Goal: Transaction & Acquisition: Download file/media

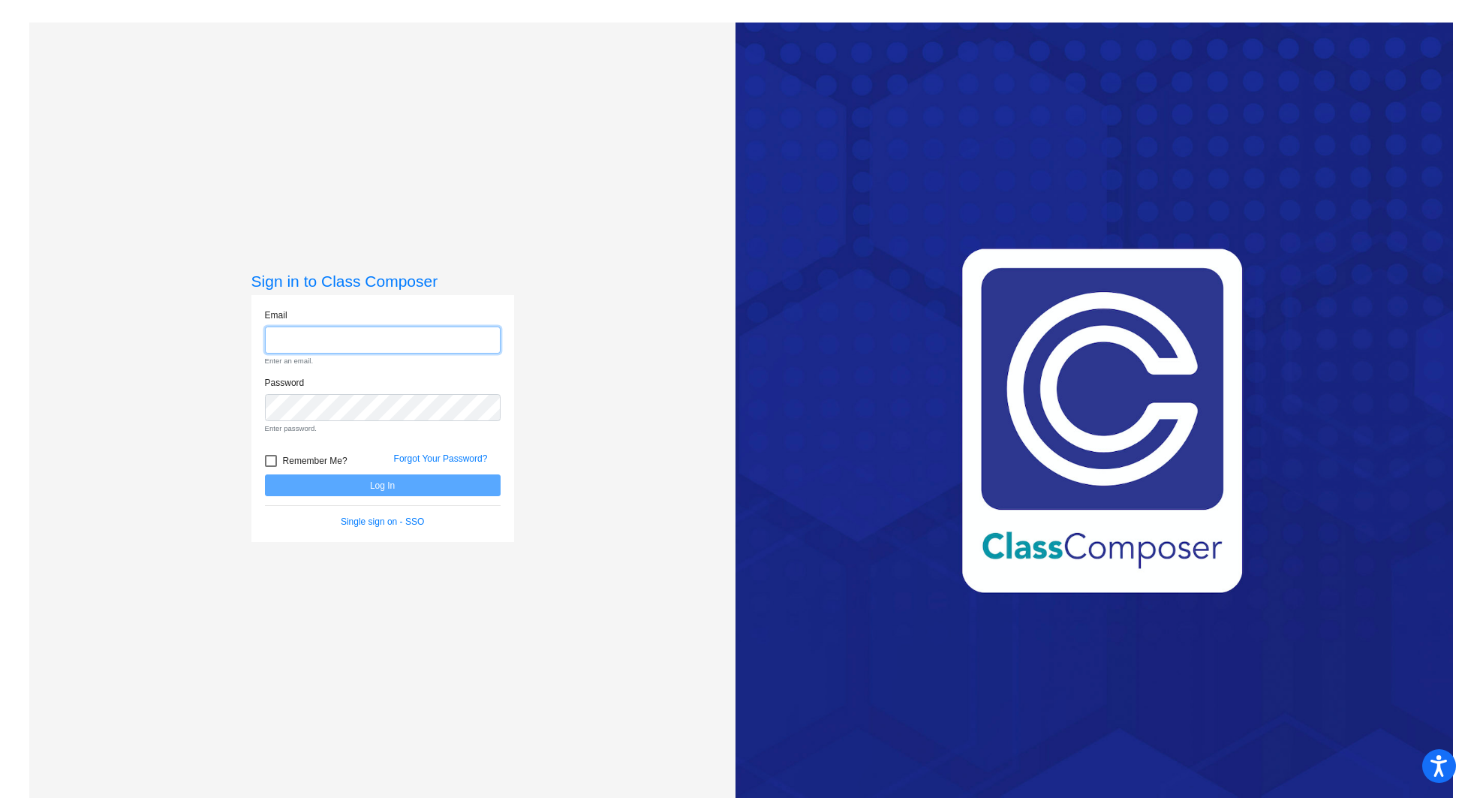
type input "[EMAIL_ADDRESS][PERSON_NAME][DOMAIN_NAME]"
click at [382, 479] on form "Email [EMAIL_ADDRESS][PERSON_NAME][DOMAIN_NAME] Enter an email. Password Enter …" at bounding box center [383, 418] width 236 height 221
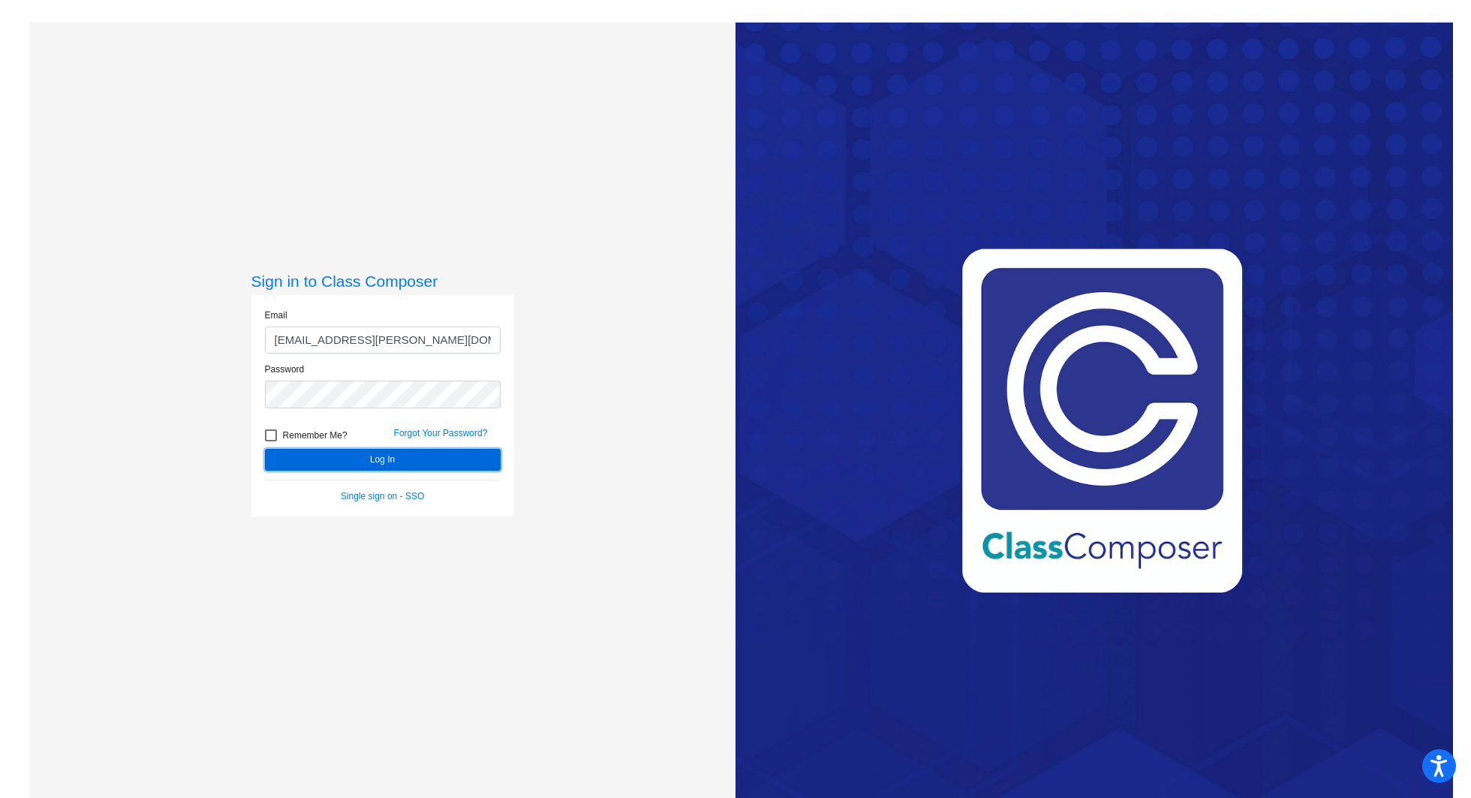
click at [380, 461] on button "Log In" at bounding box center [383, 460] width 236 height 22
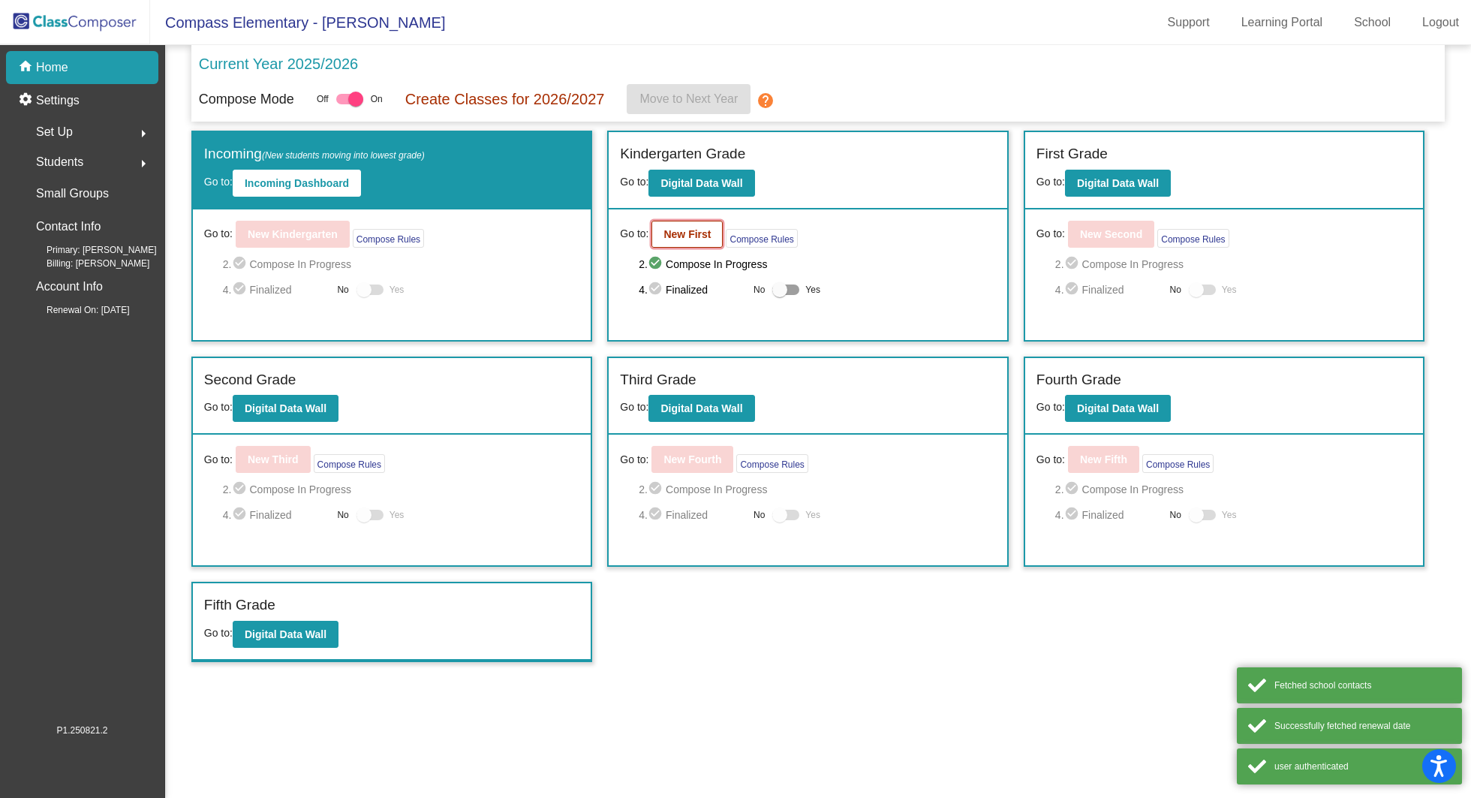
click at [687, 236] on b "New First" at bounding box center [687, 234] width 47 height 12
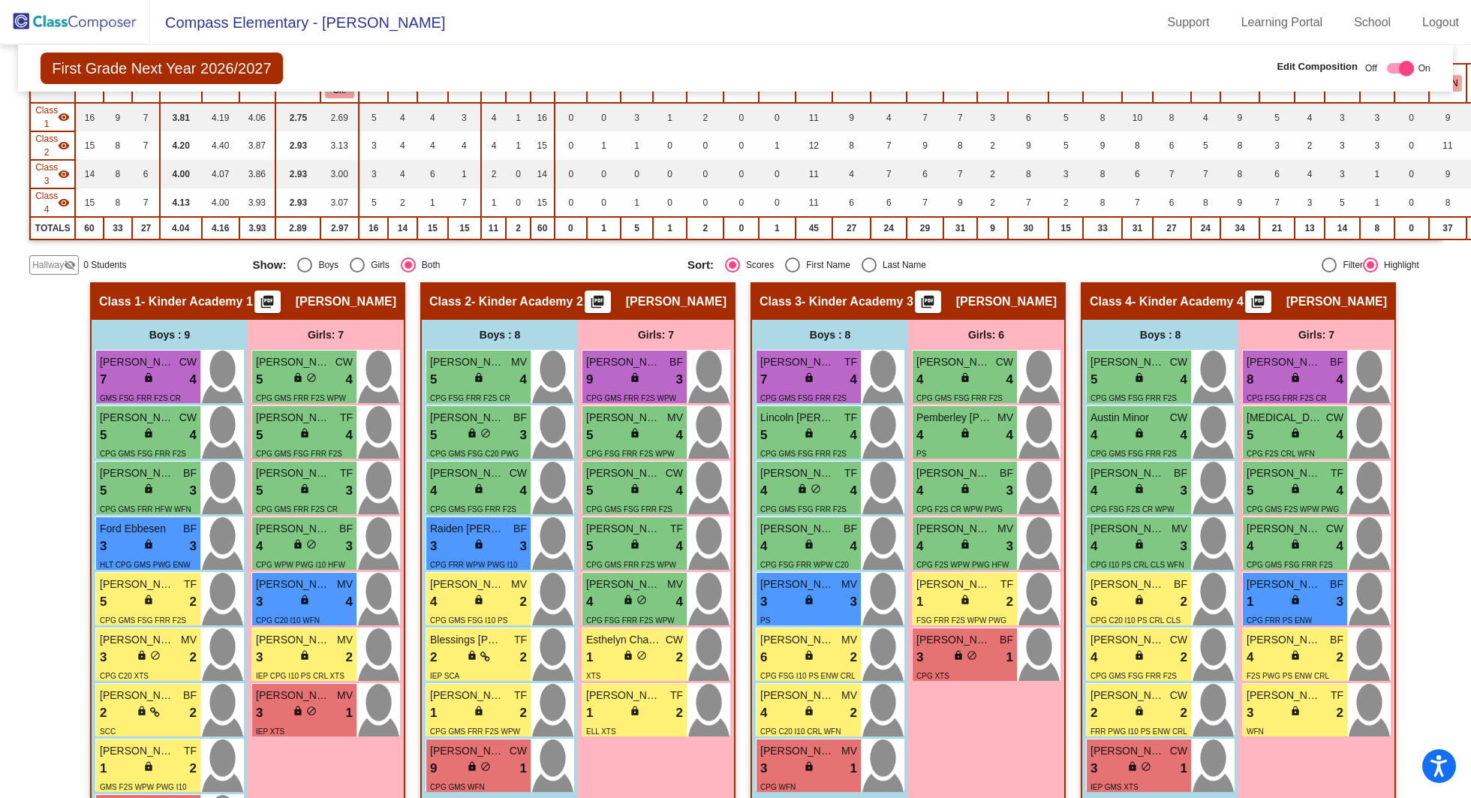
scroll to position [257, 0]
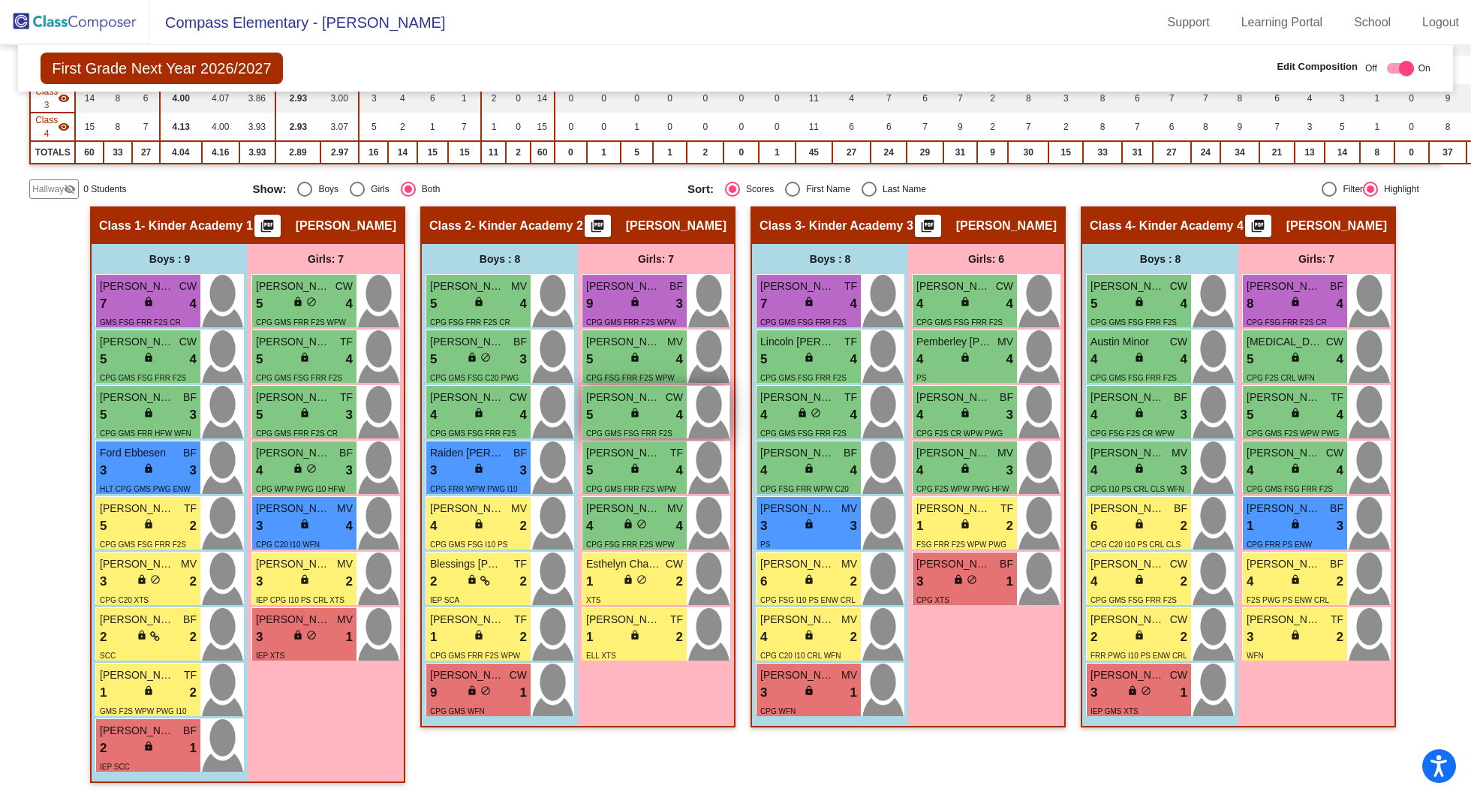
click at [634, 396] on span "[PERSON_NAME]" at bounding box center [623, 398] width 75 height 16
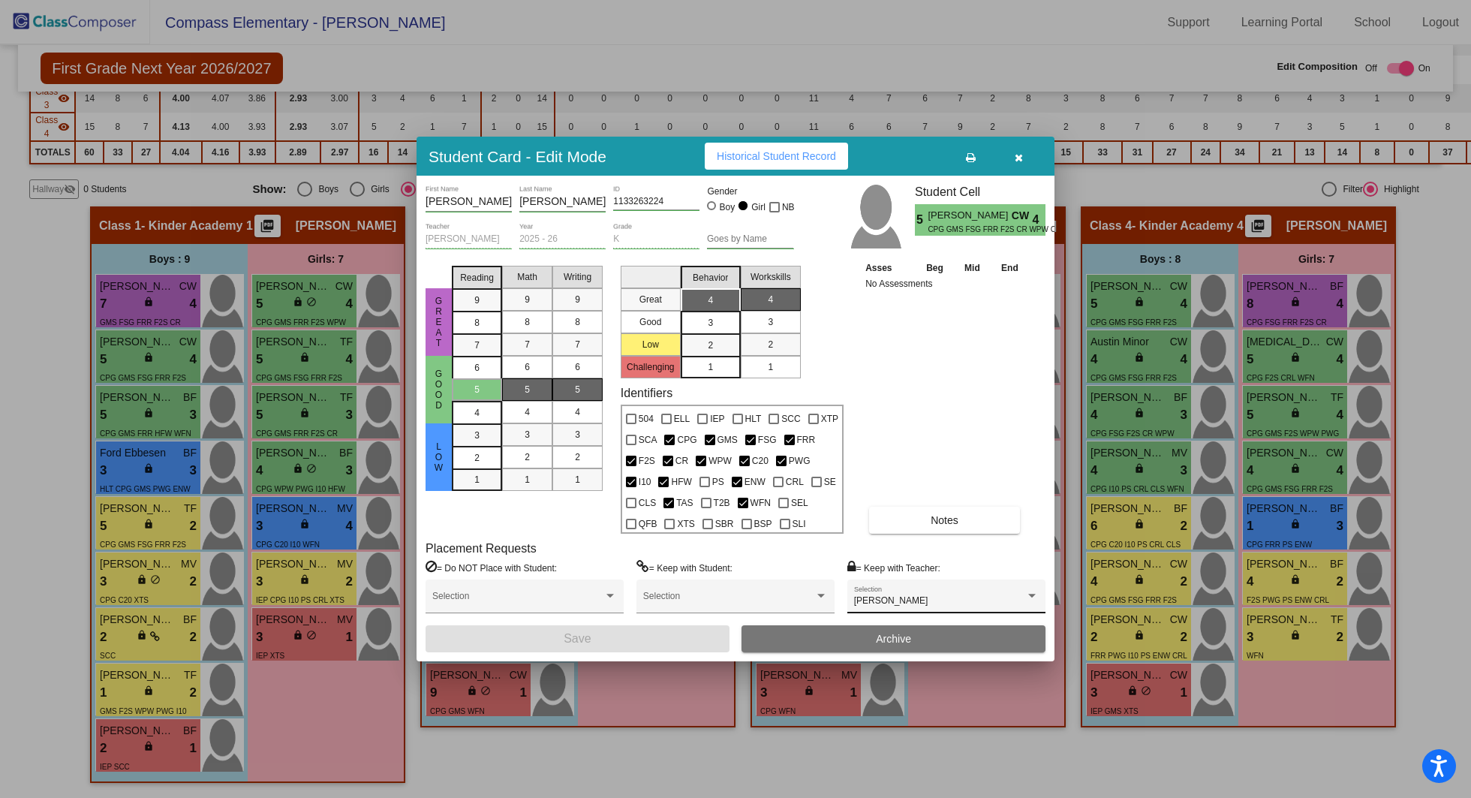
click at [907, 588] on div "[PERSON_NAME] Selection" at bounding box center [946, 599] width 185 height 27
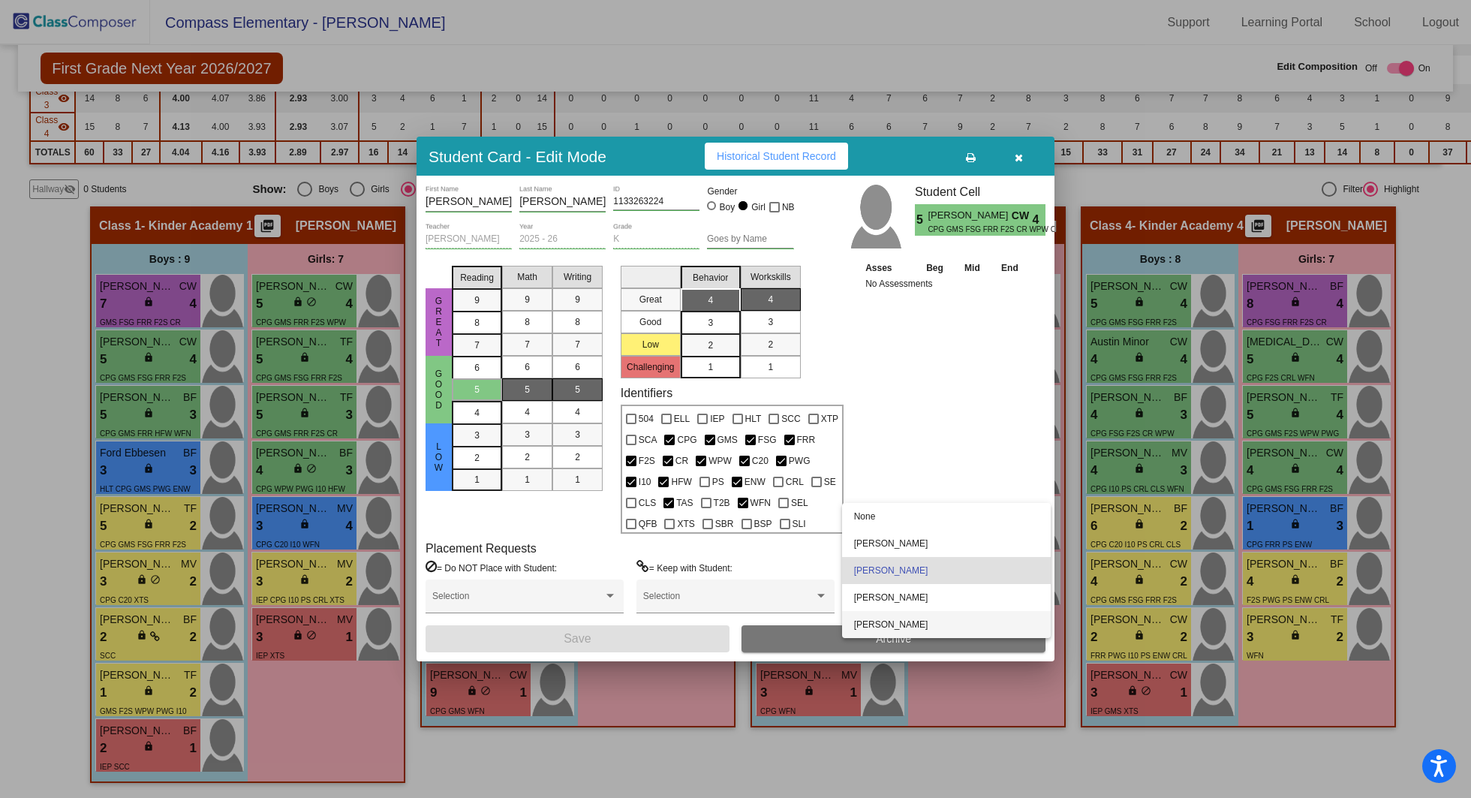
click at [896, 618] on span "[PERSON_NAME]" at bounding box center [946, 624] width 185 height 27
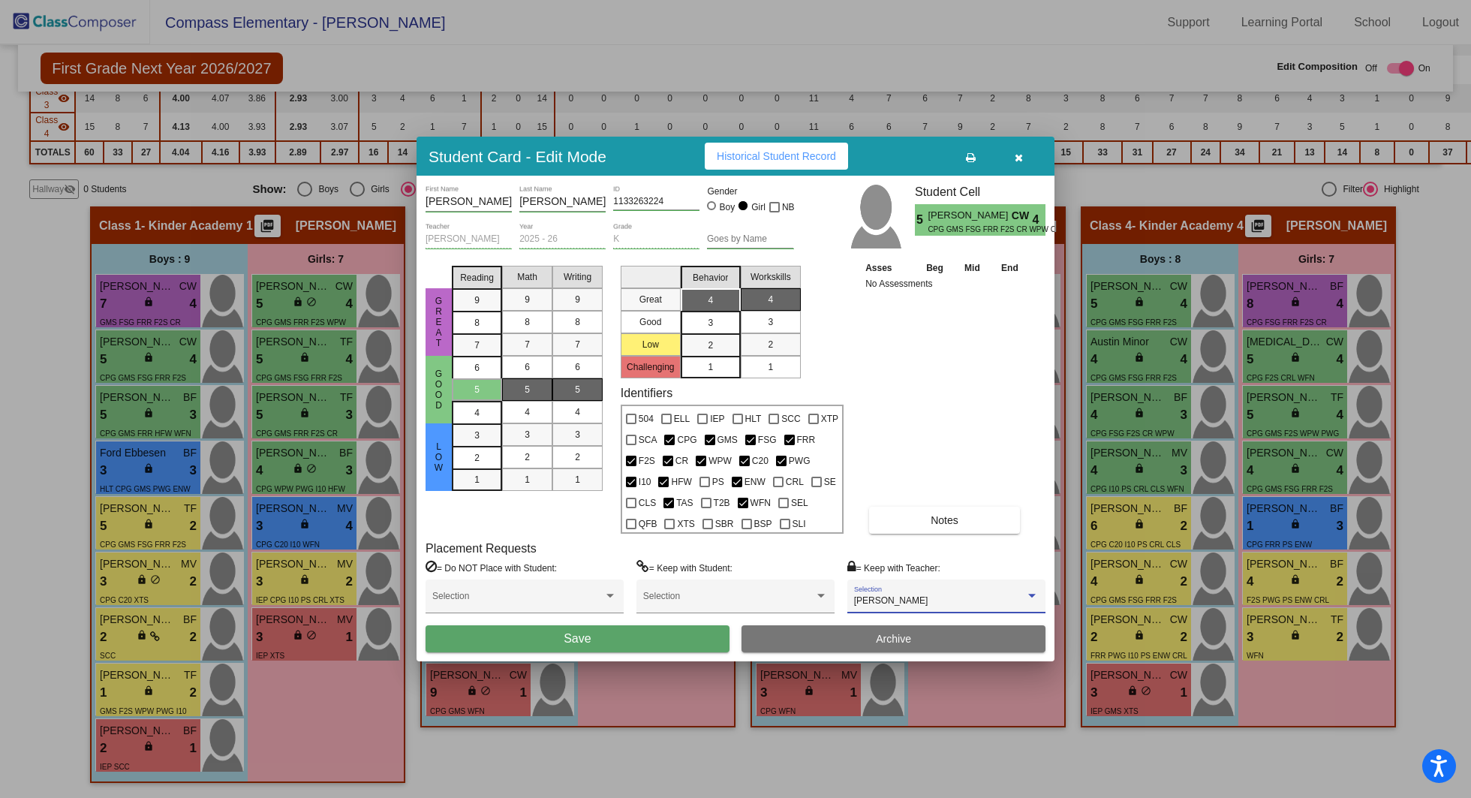
click at [685, 638] on button "Save" at bounding box center [578, 638] width 304 height 27
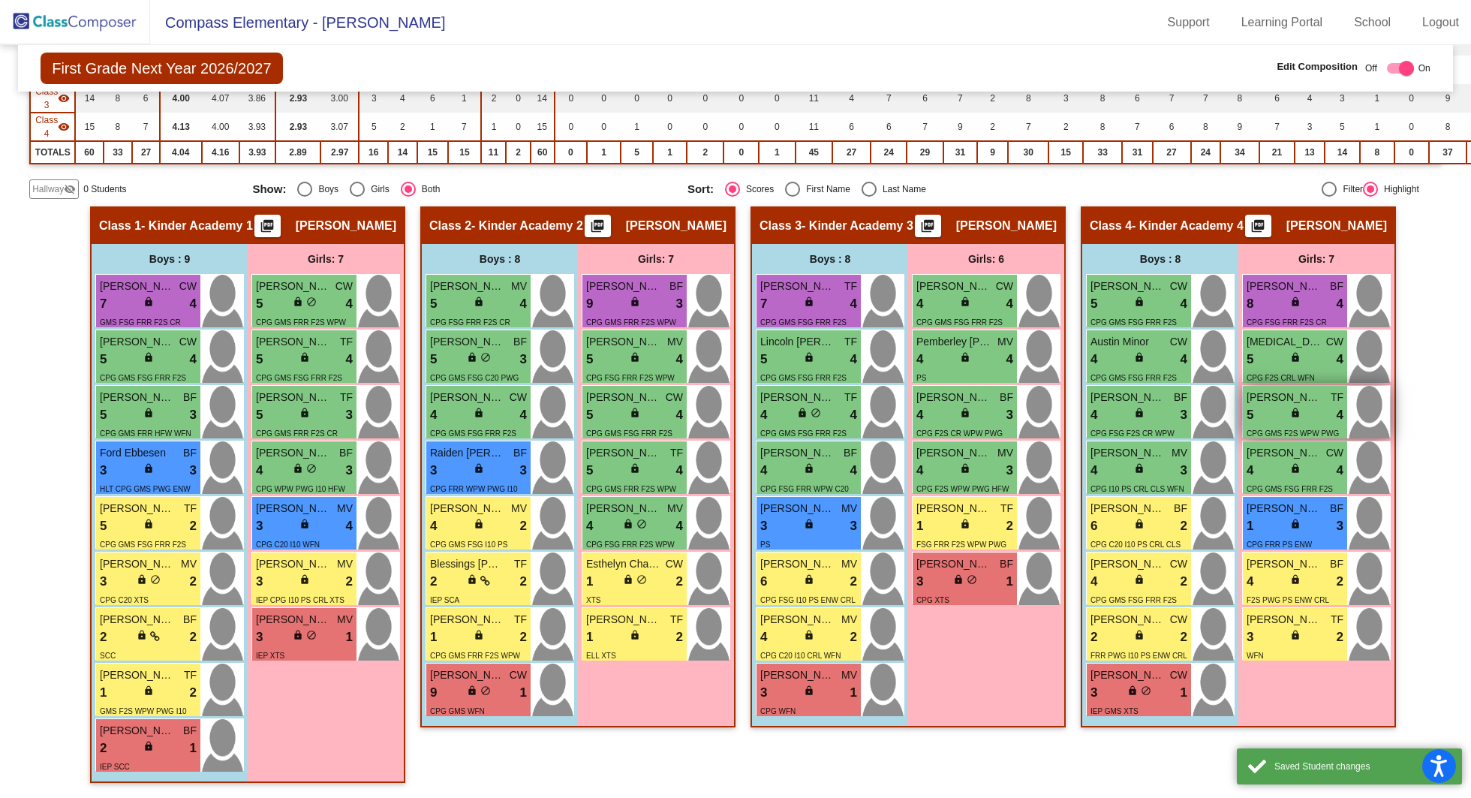
click at [1292, 405] on div "5 lock do_not_disturb_alt 4" at bounding box center [1295, 415] width 97 height 20
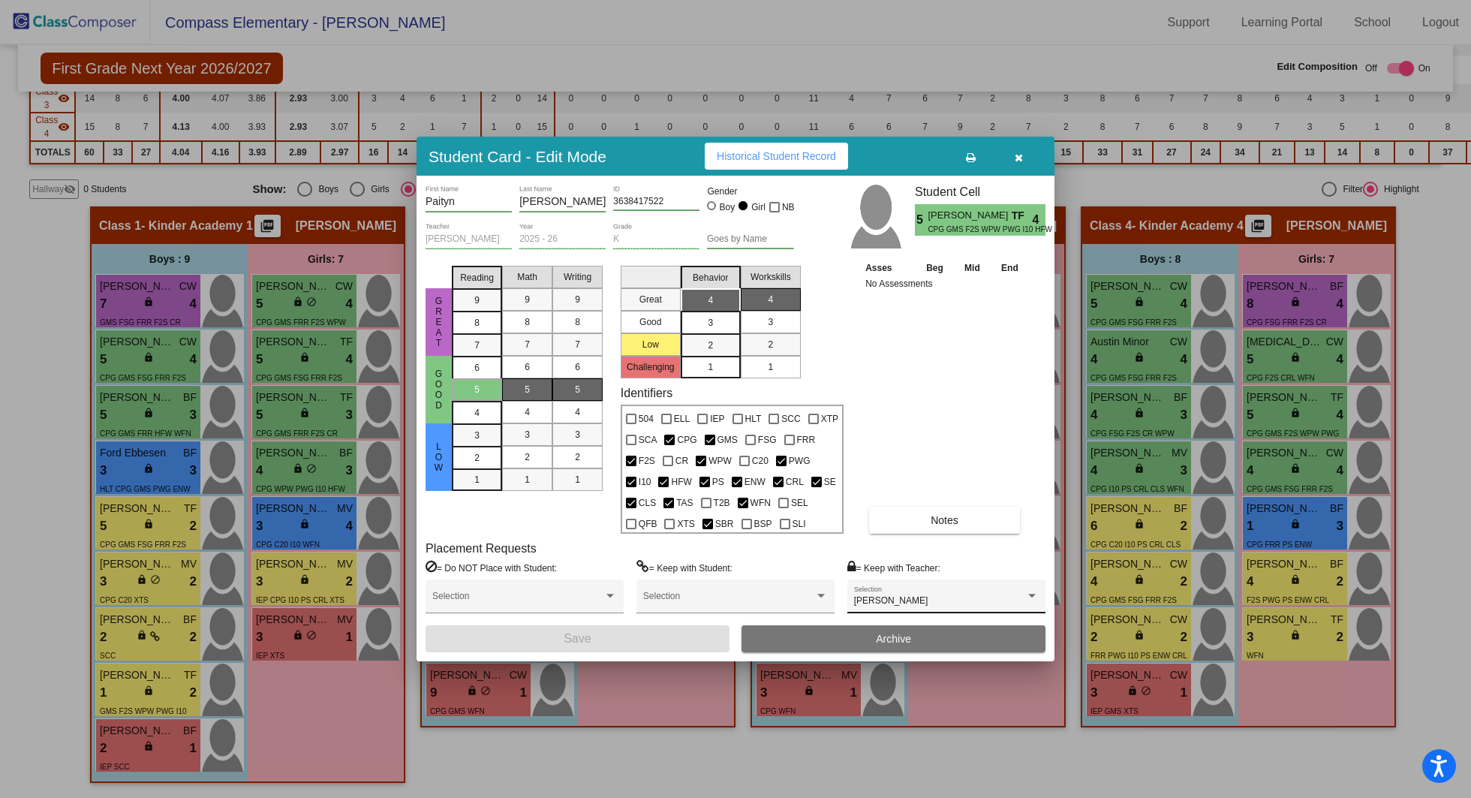
click at [891, 597] on span "[PERSON_NAME]" at bounding box center [891, 600] width 74 height 11
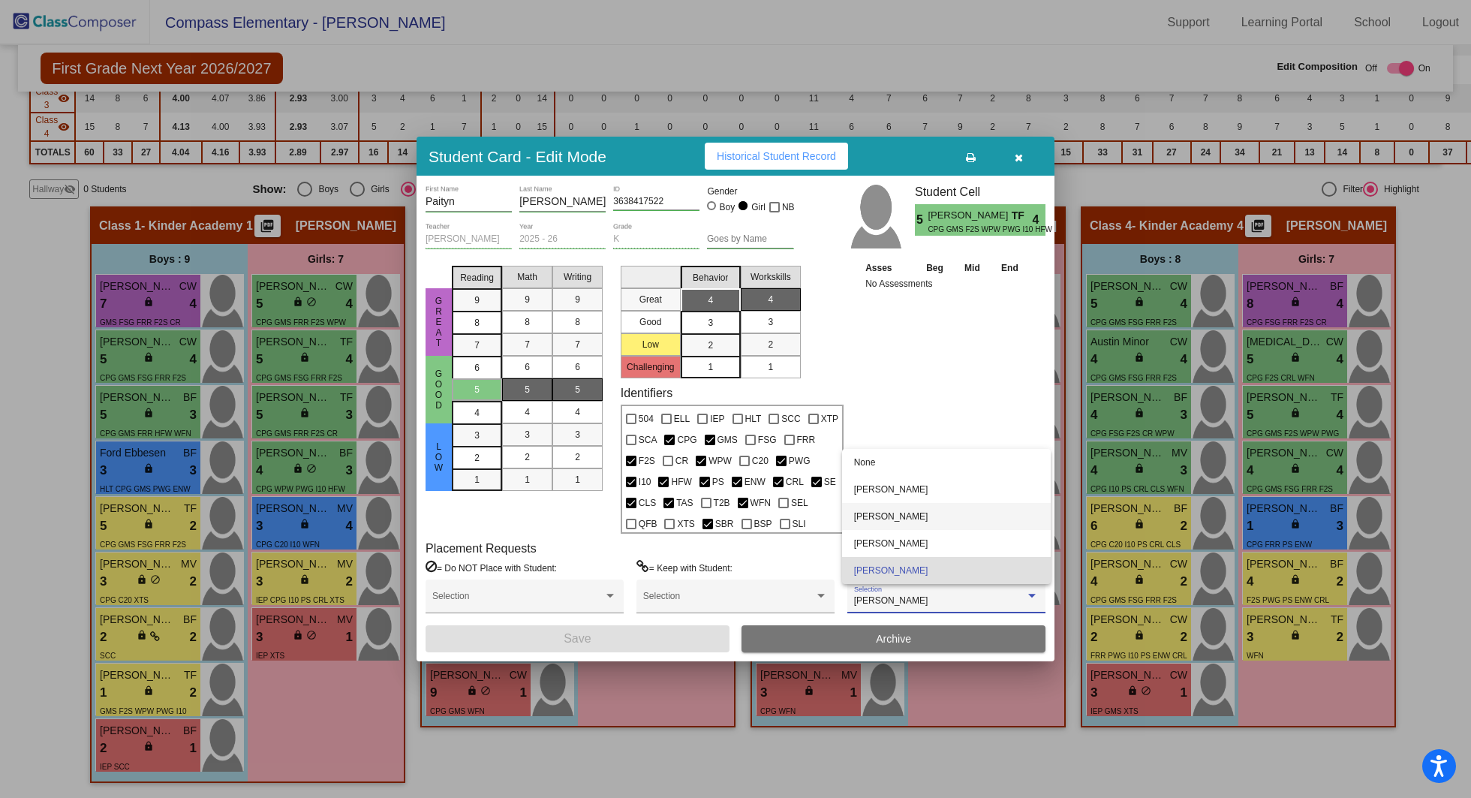
click at [887, 518] on span "[PERSON_NAME]" at bounding box center [946, 516] width 185 height 27
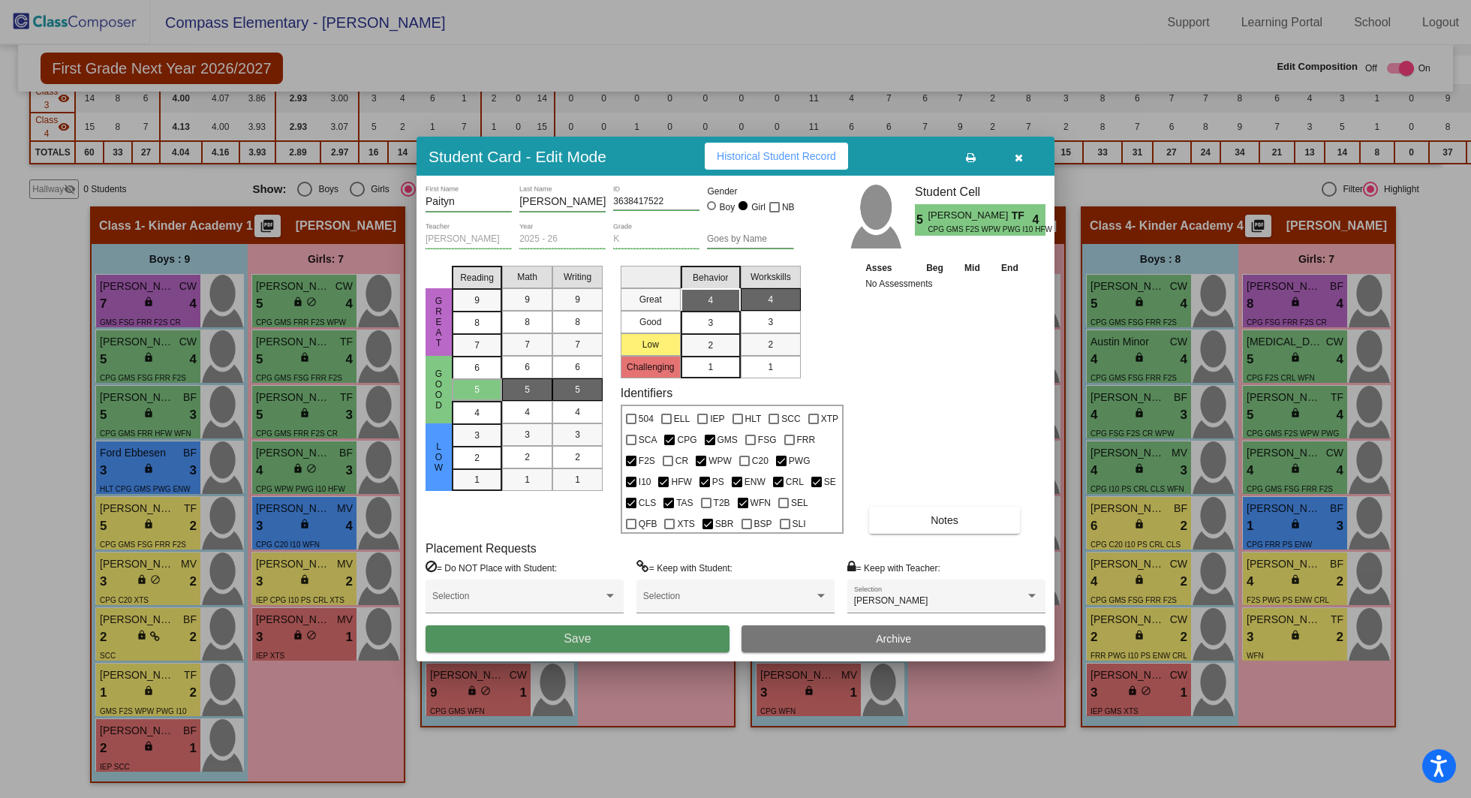
click at [648, 644] on button "Save" at bounding box center [578, 638] width 304 height 27
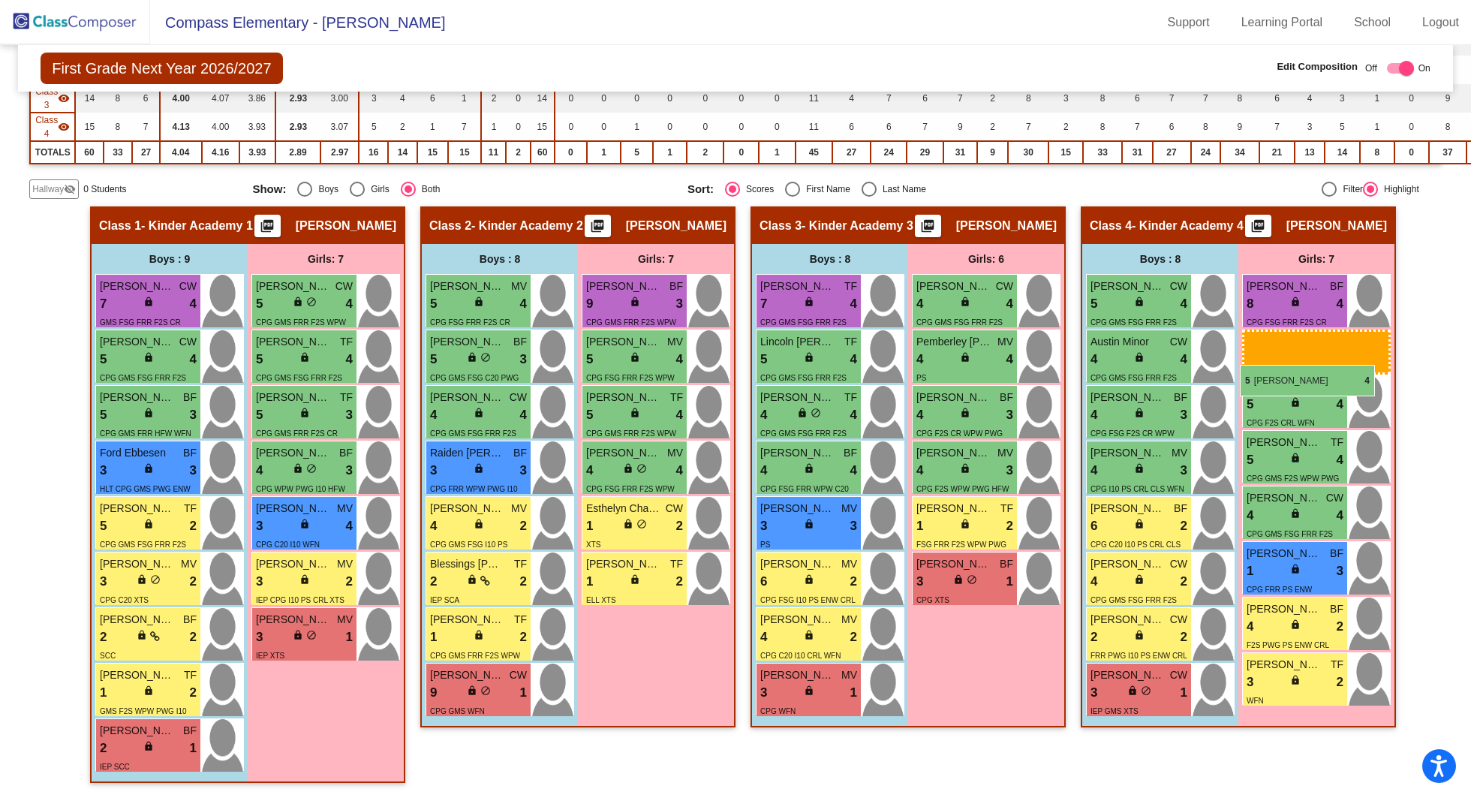
drag, startPoint x: 641, startPoint y: 396, endPoint x: 1240, endPoint y: 365, distance: 599.7
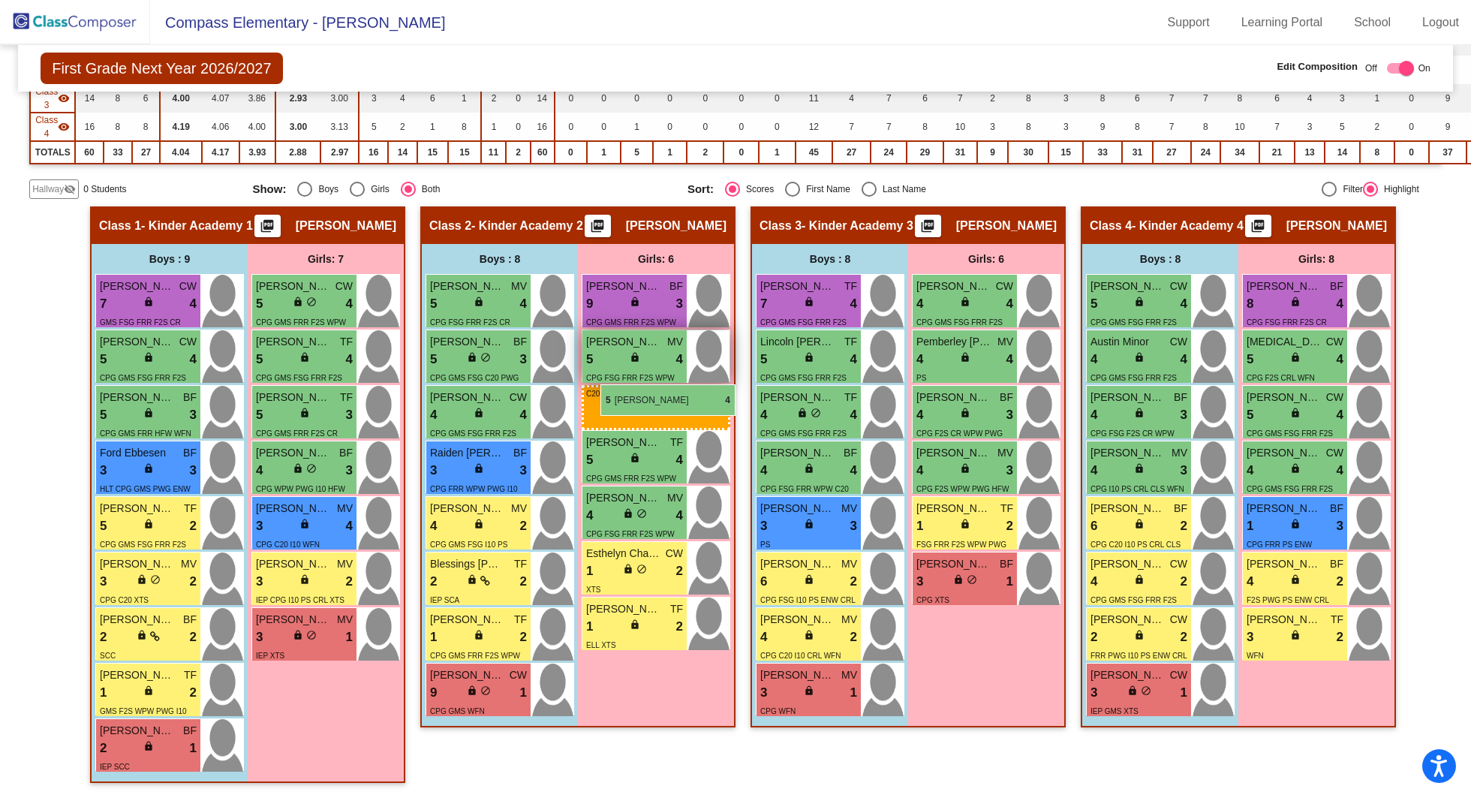
drag, startPoint x: 1272, startPoint y: 397, endPoint x: 600, endPoint y: 384, distance: 671.9
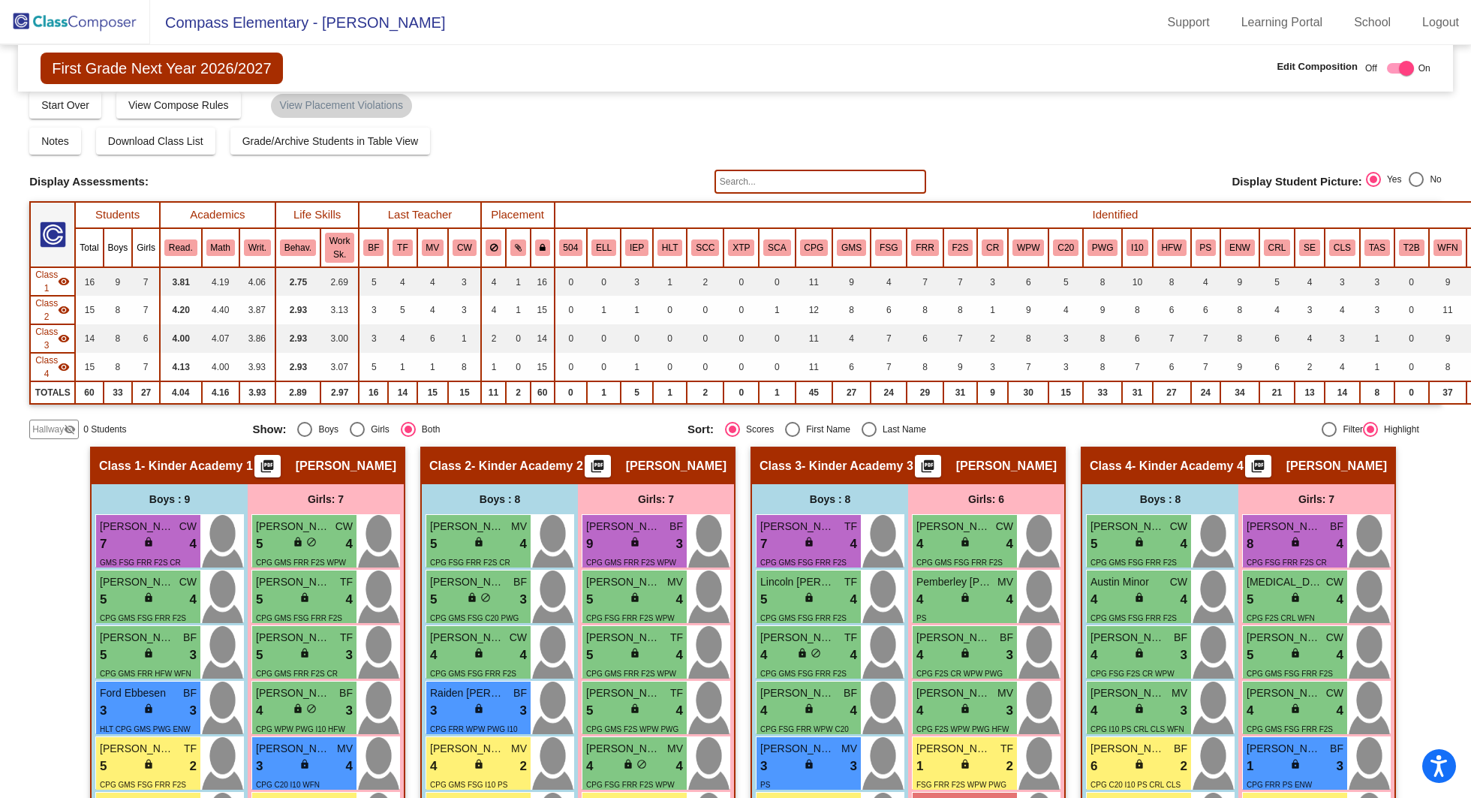
scroll to position [0, 0]
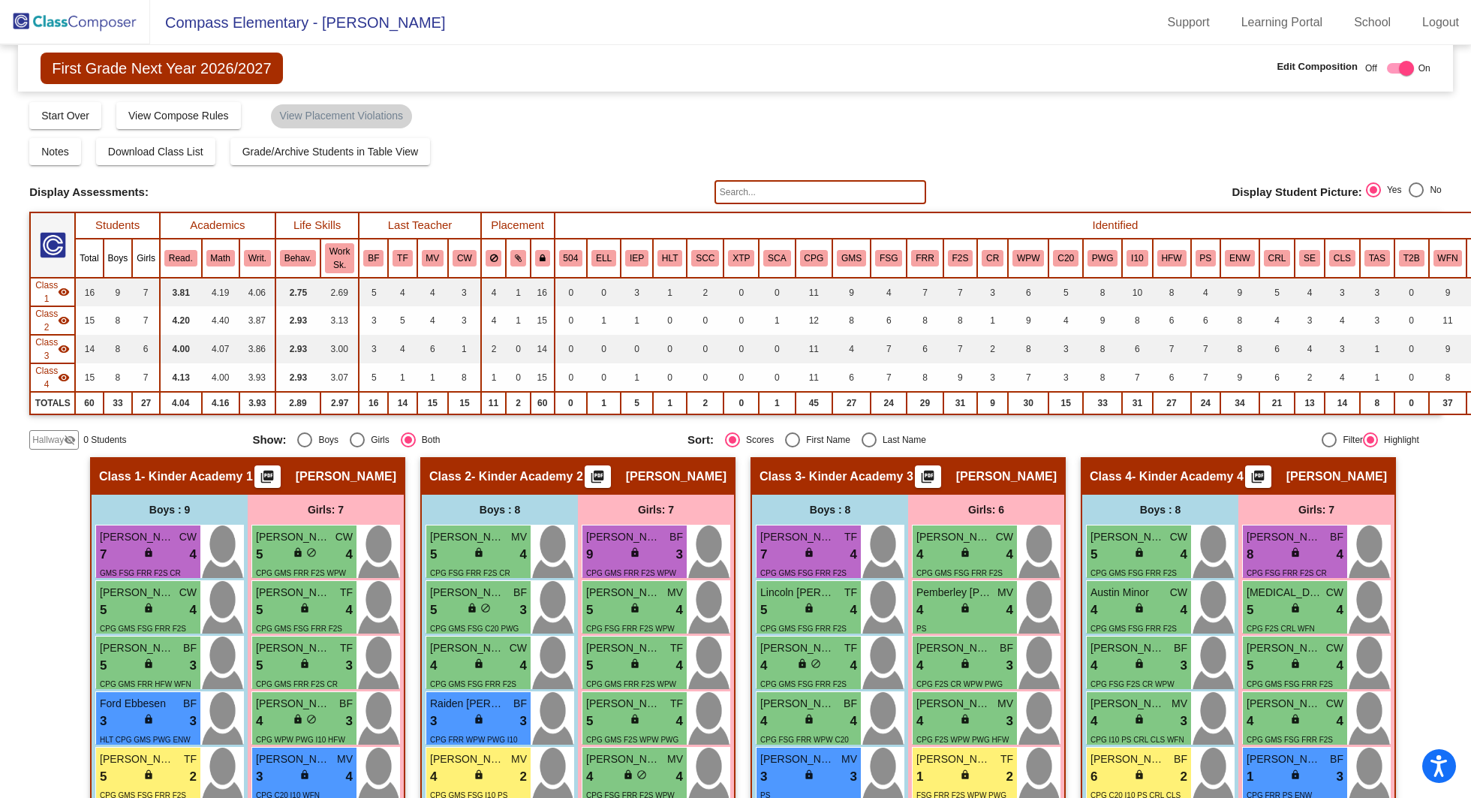
click at [81, 20] on img at bounding box center [75, 22] width 150 height 44
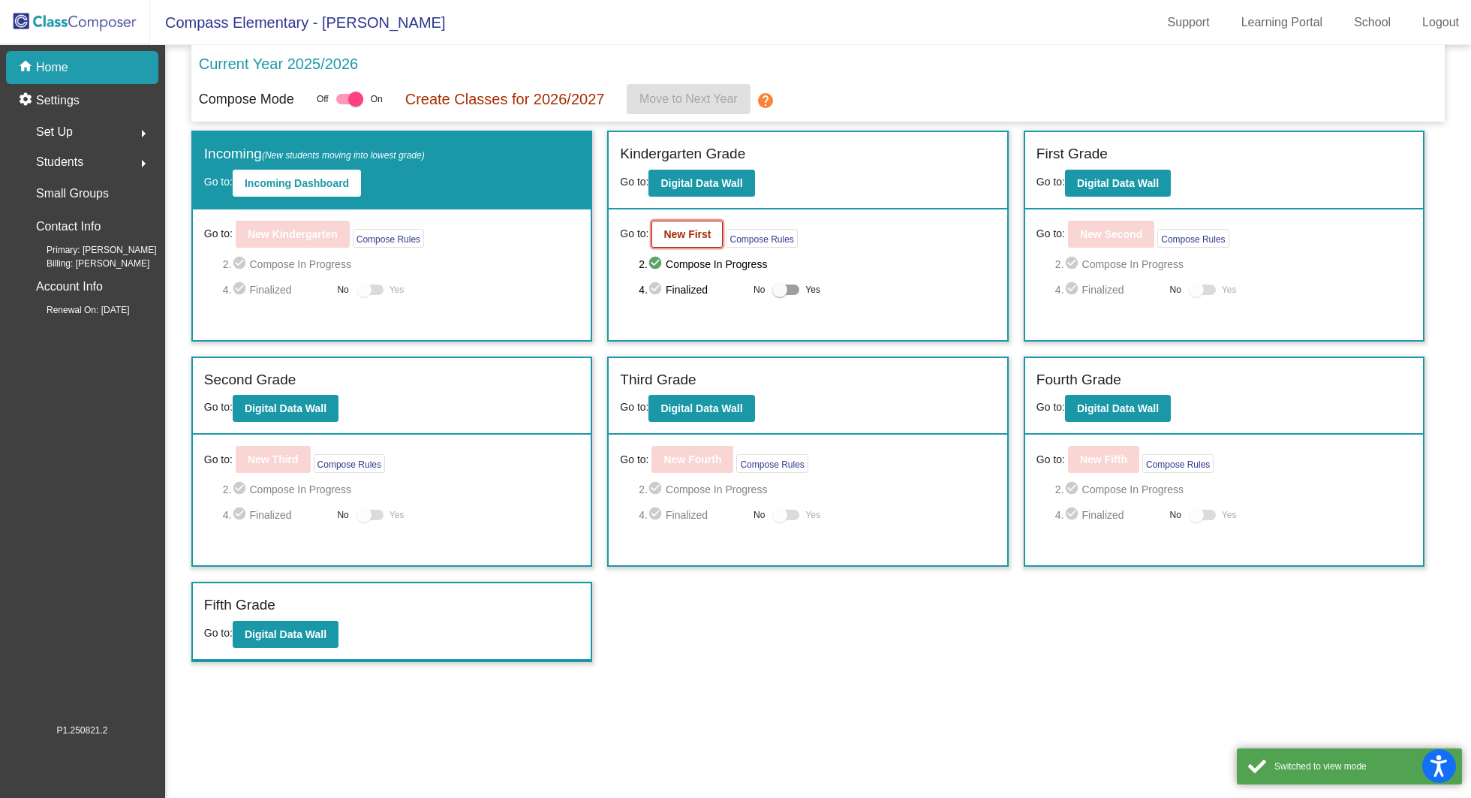
click at [677, 235] on b "New First" at bounding box center [687, 234] width 47 height 12
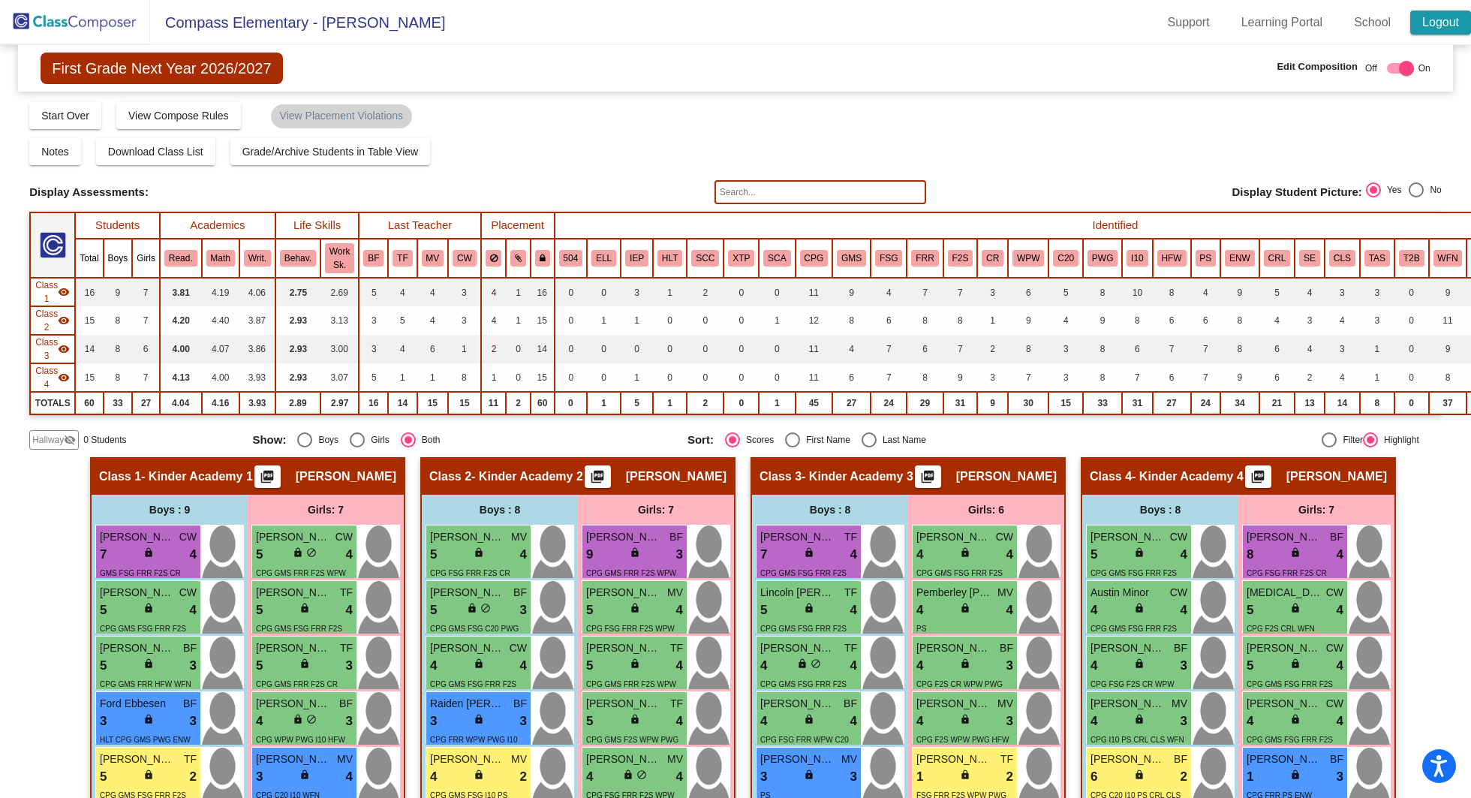
click at [1424, 24] on link "Logout" at bounding box center [1440, 23] width 61 height 24
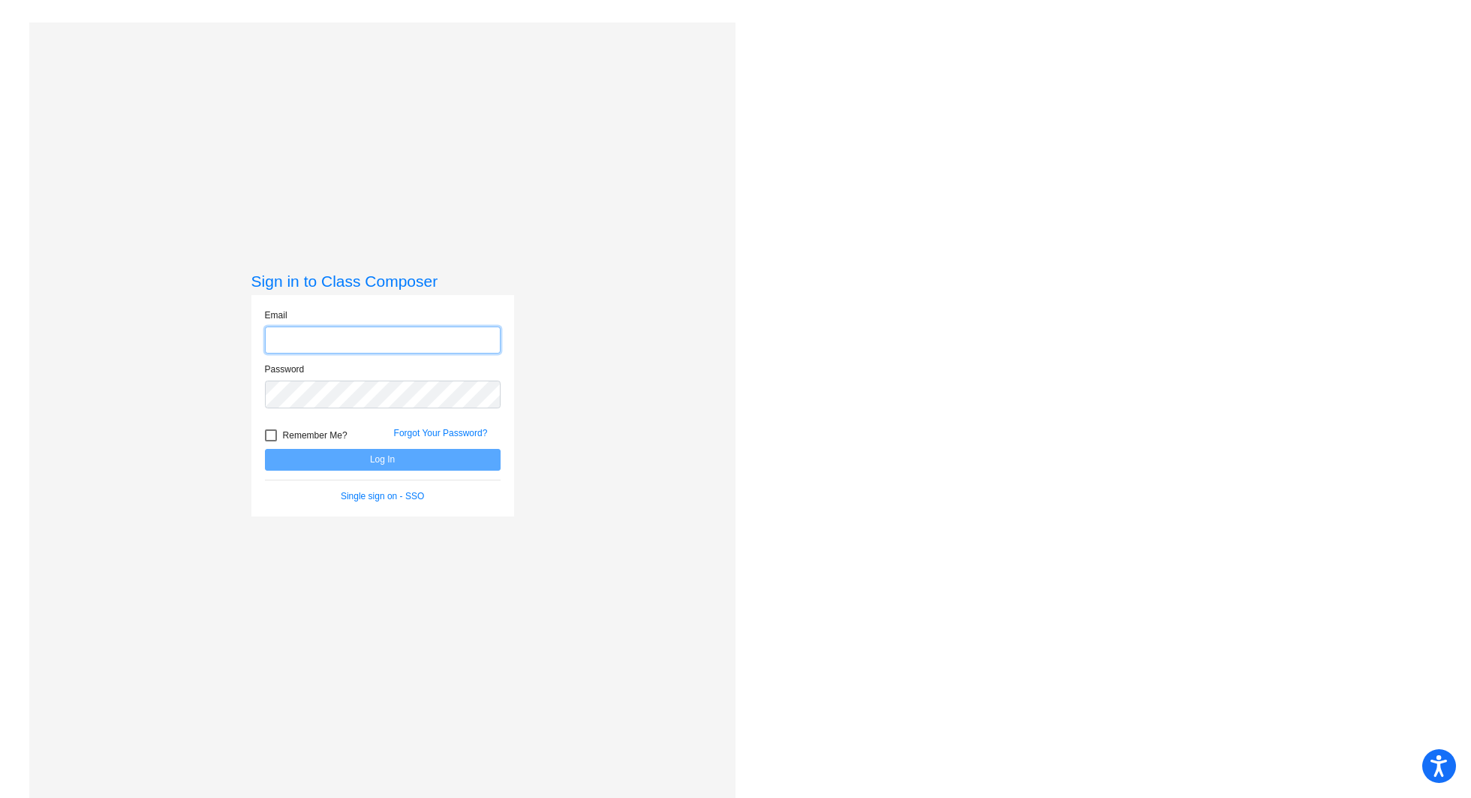
type input "[EMAIL_ADDRESS][PERSON_NAME][DOMAIN_NAME]"
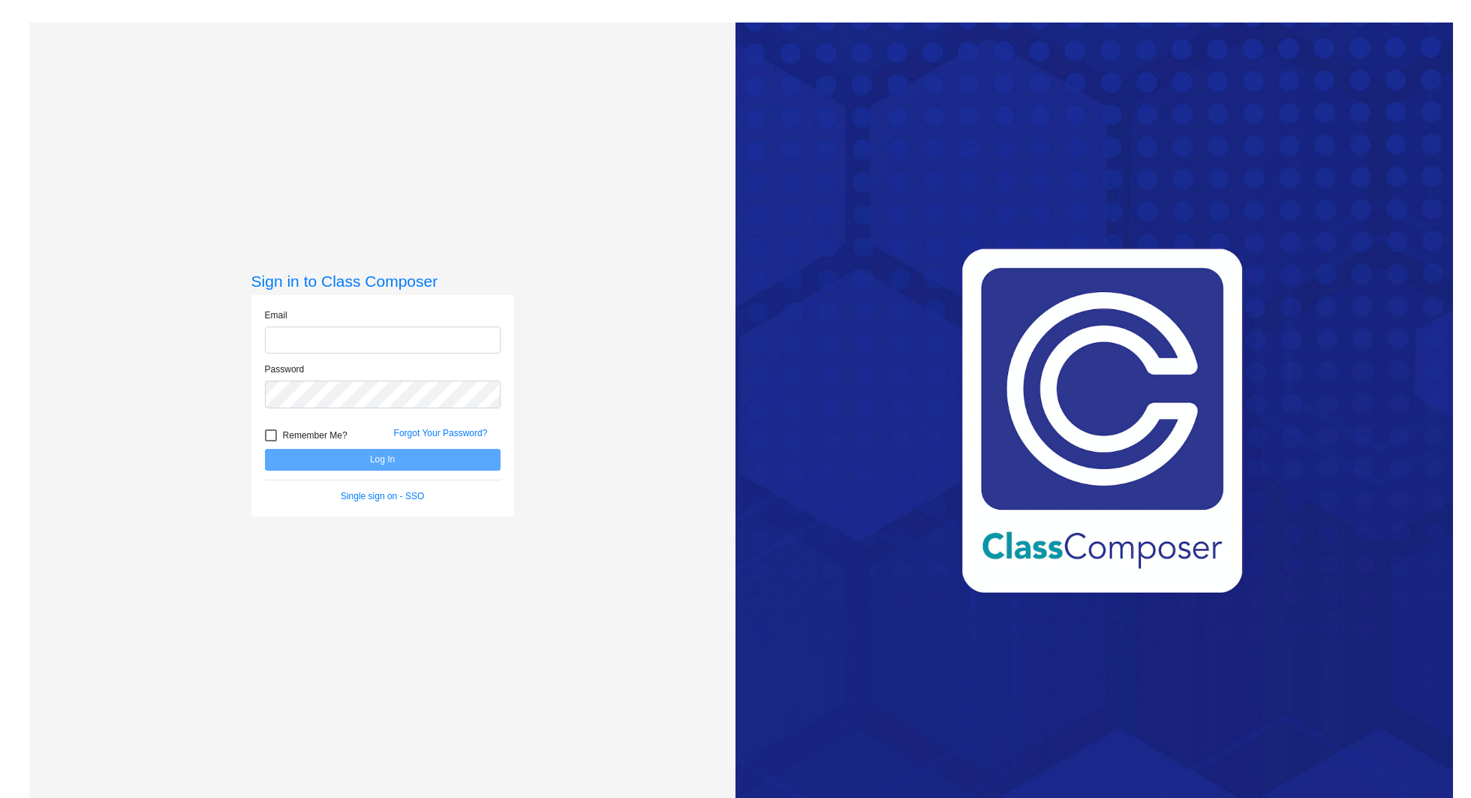
type input "[EMAIL_ADDRESS][PERSON_NAME][DOMAIN_NAME]"
click at [326, 456] on button "Log In" at bounding box center [383, 460] width 236 height 22
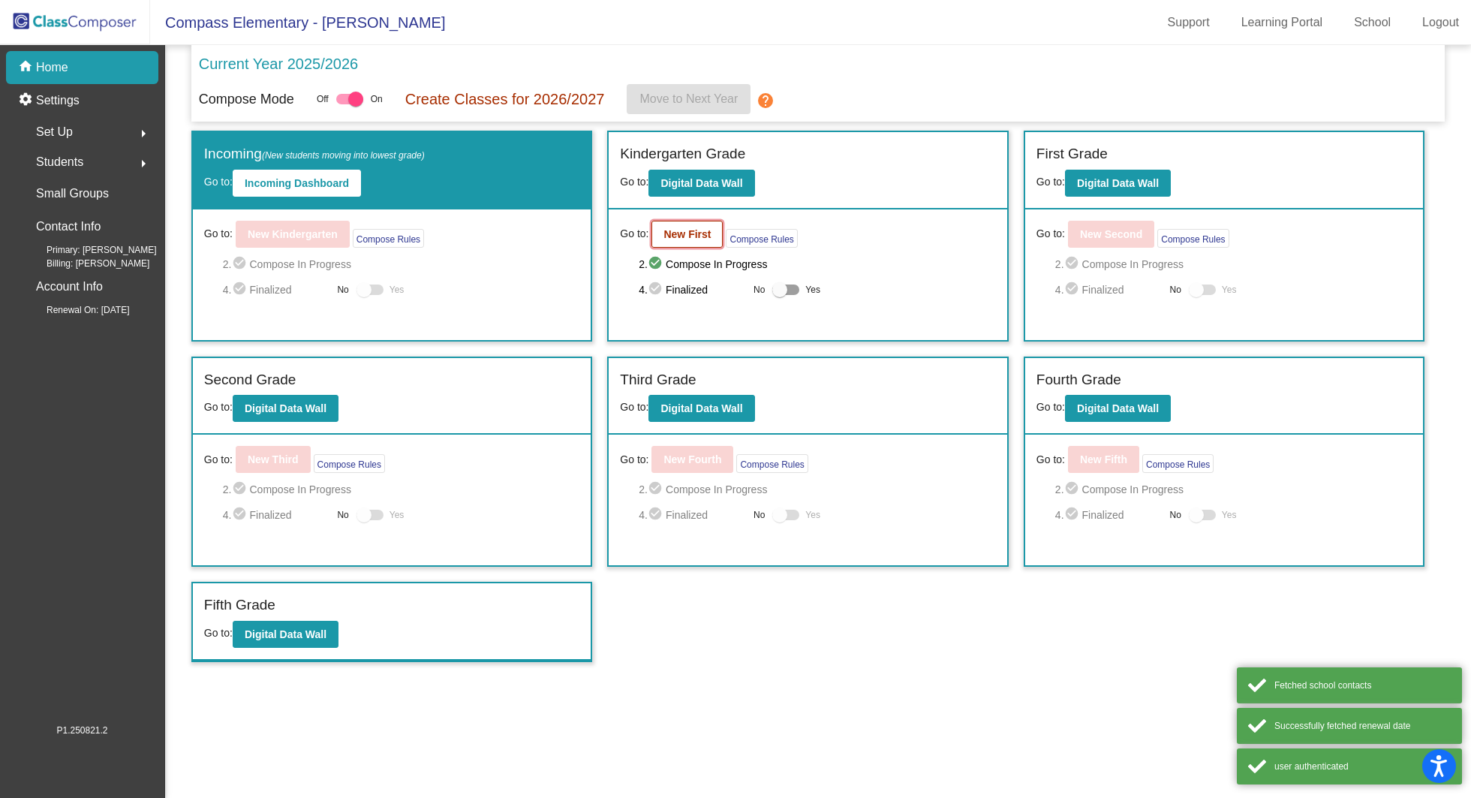
click at [689, 234] on b "New First" at bounding box center [687, 234] width 47 height 12
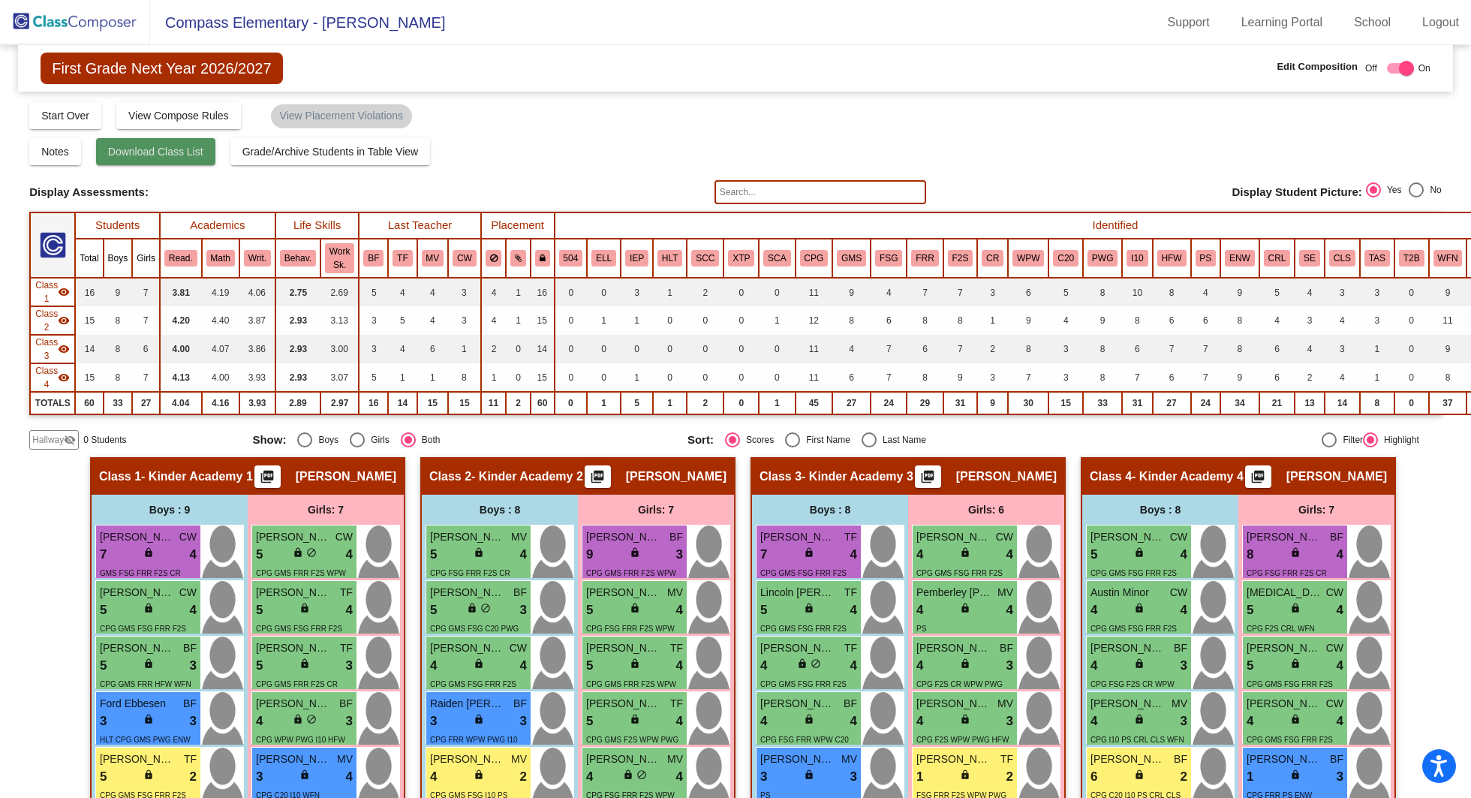
click at [146, 146] on span "Download Class List" at bounding box center [155, 152] width 95 height 12
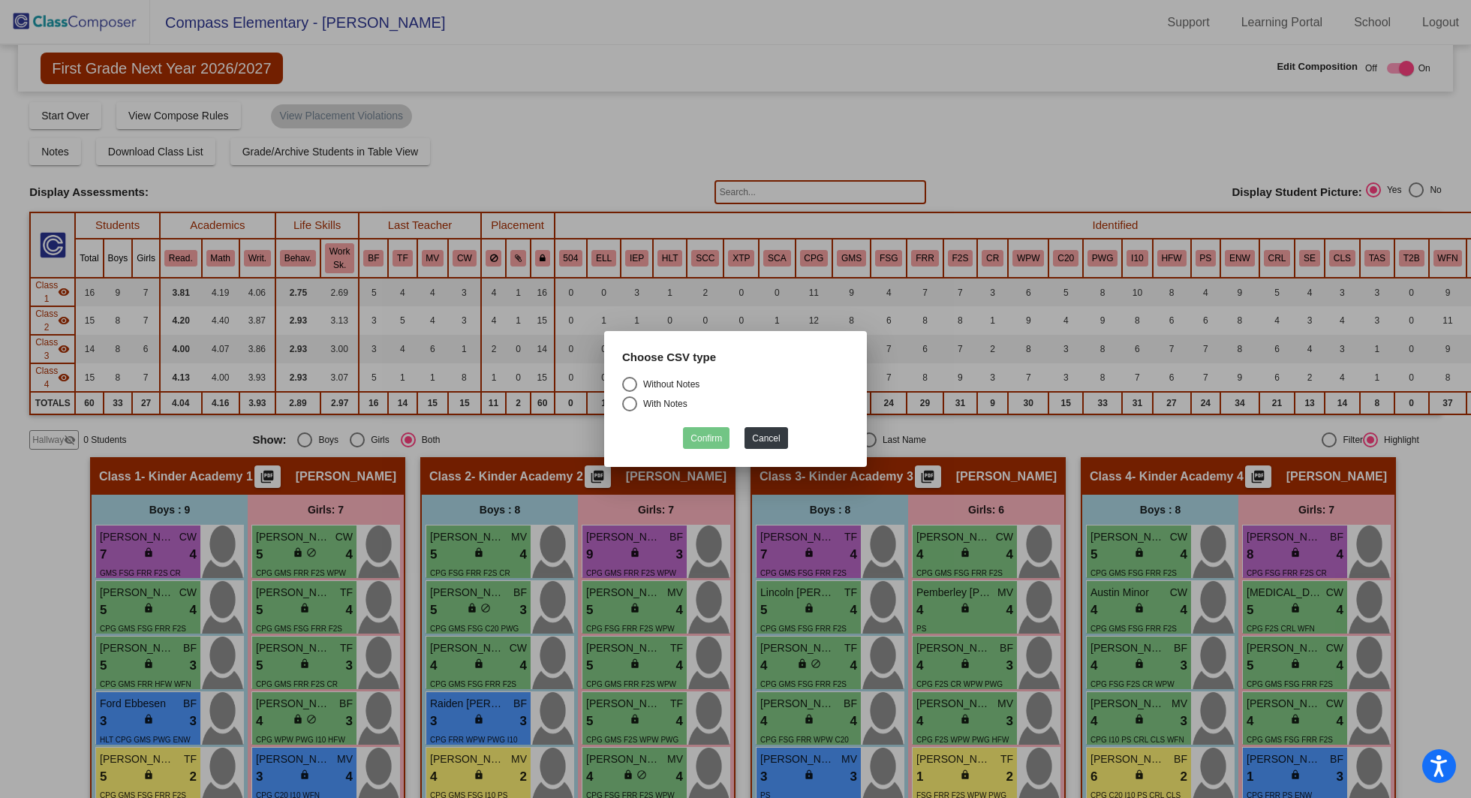
click at [627, 385] on div "Select an option" at bounding box center [629, 384] width 15 height 15
click at [629, 392] on input "Without Notes" at bounding box center [629, 392] width 1 height 1
radio input "true"
click at [711, 441] on button "Confirm" at bounding box center [706, 438] width 47 height 22
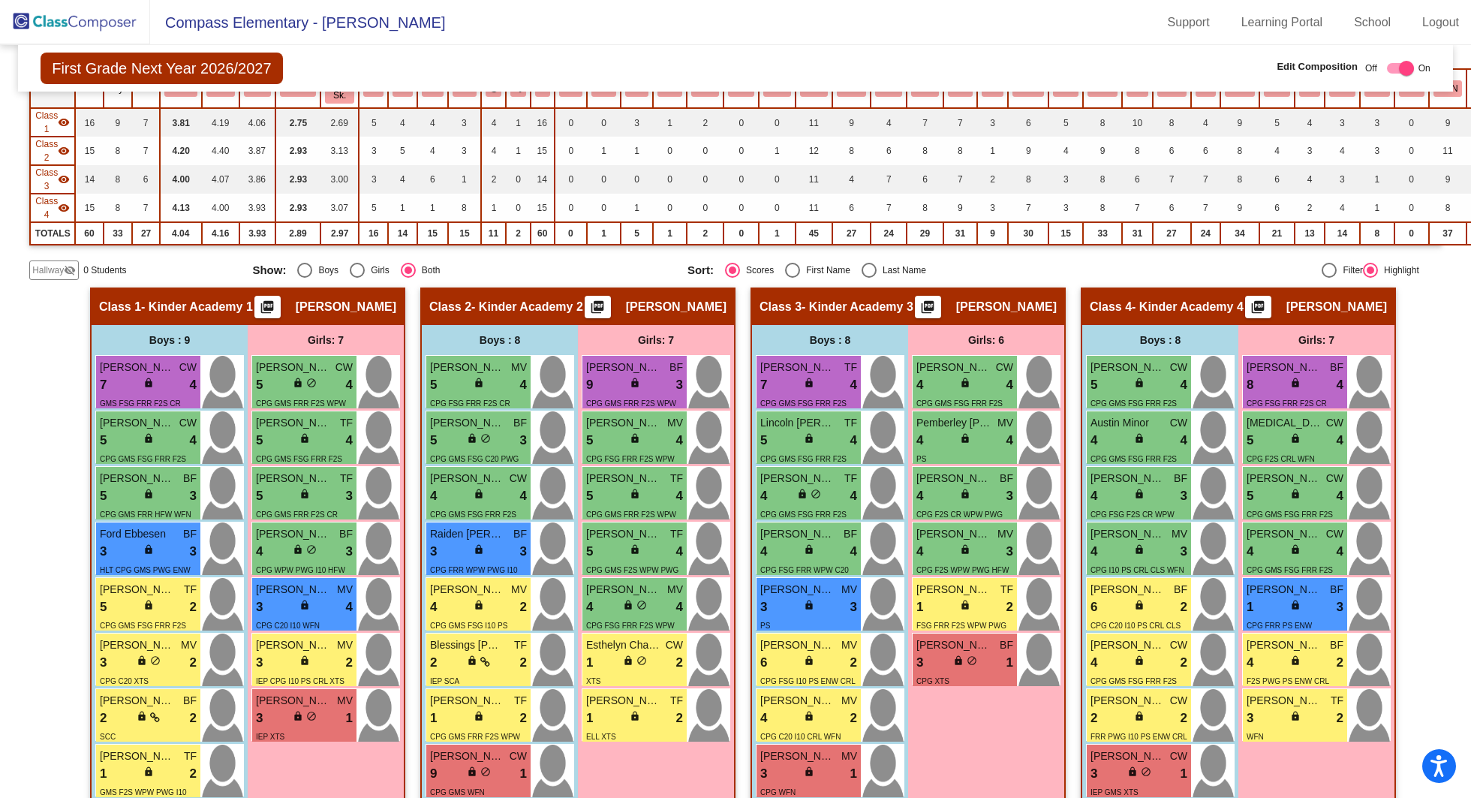
scroll to position [257, 0]
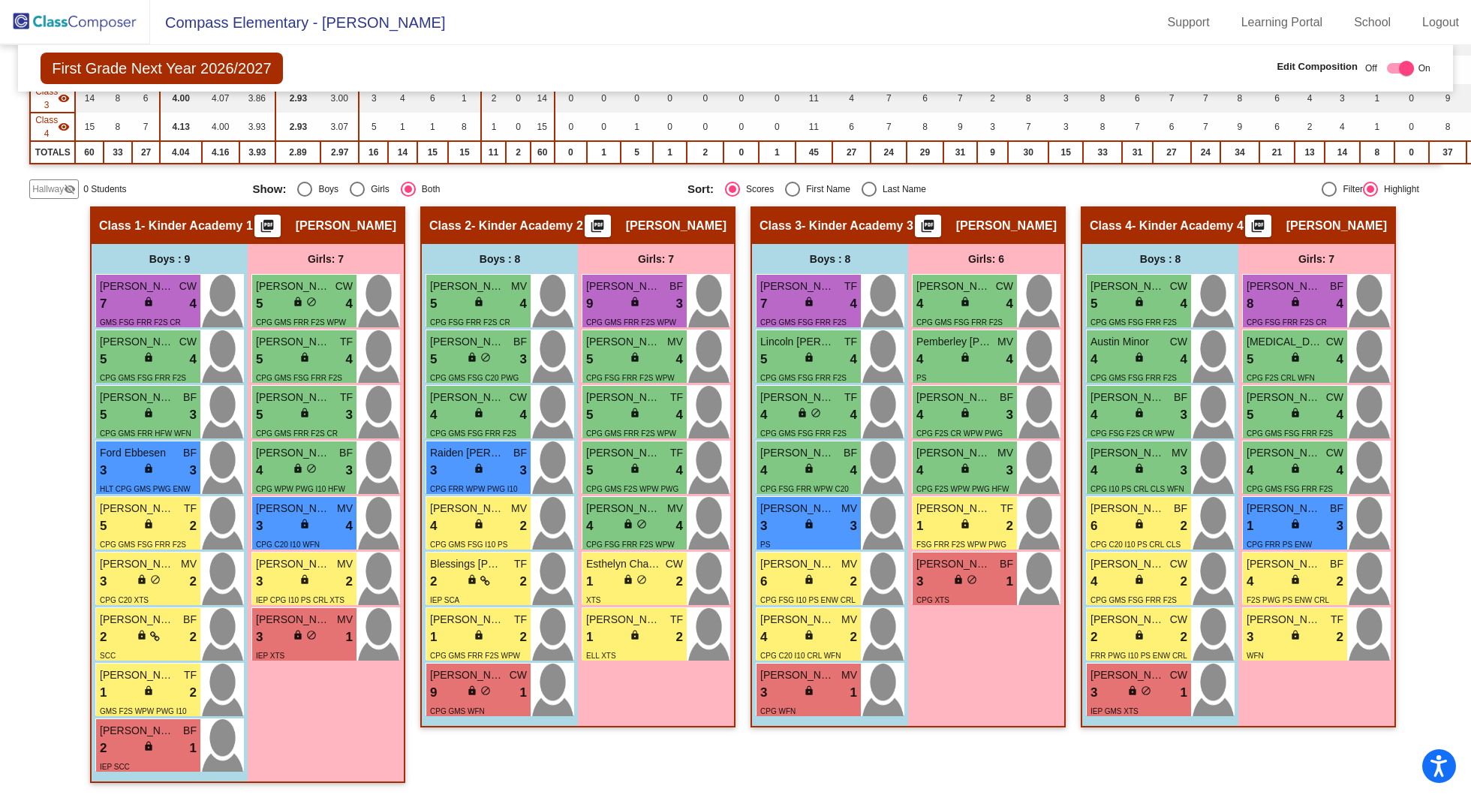
click at [966, 167] on div "Display Scores for Years: 2024 - 2025 2025 - 2026 Grade/Archive Students in Tab…" at bounding box center [735, 24] width 1413 height 349
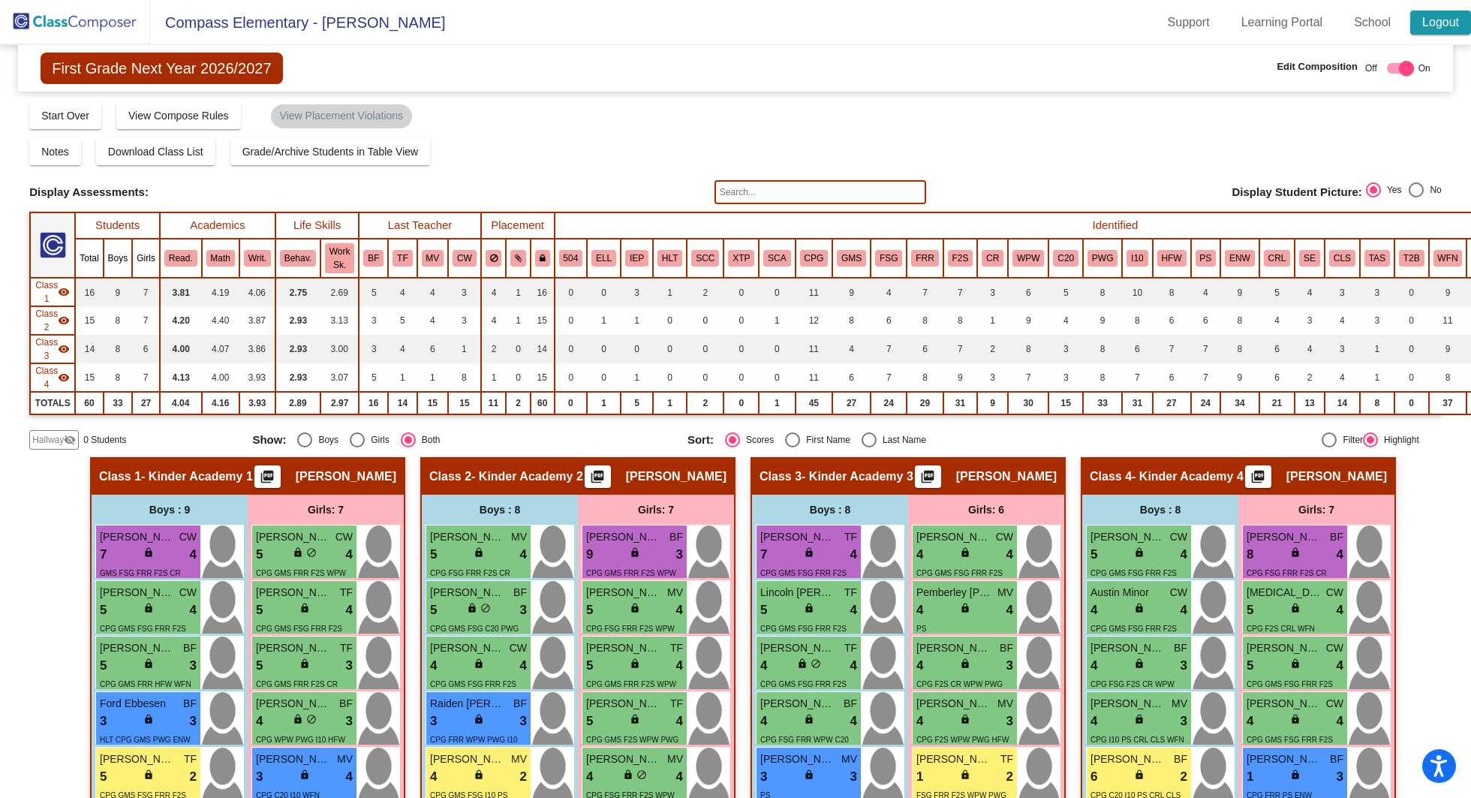
click at [1424, 24] on link "Logout" at bounding box center [1440, 23] width 61 height 24
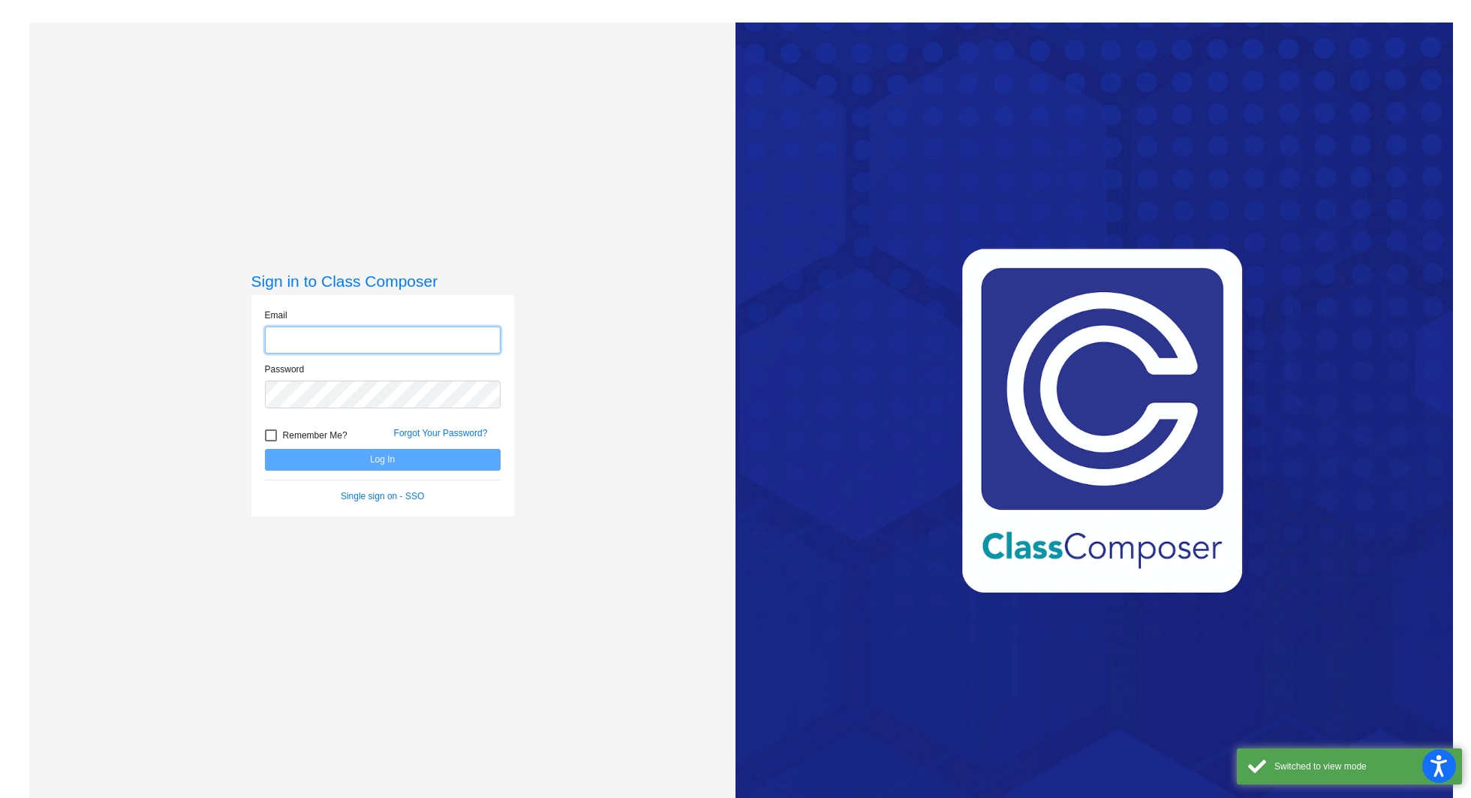
type input "[EMAIL_ADDRESS][PERSON_NAME][DOMAIN_NAME]"
